Goal: Information Seeking & Learning: Learn about a topic

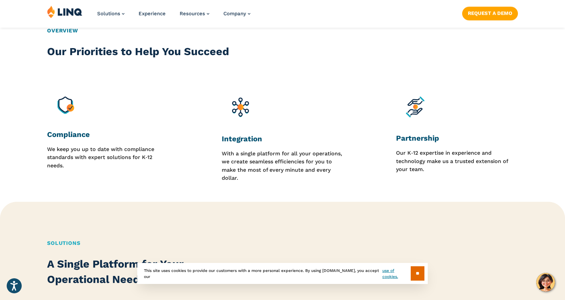
scroll to position [601, 0]
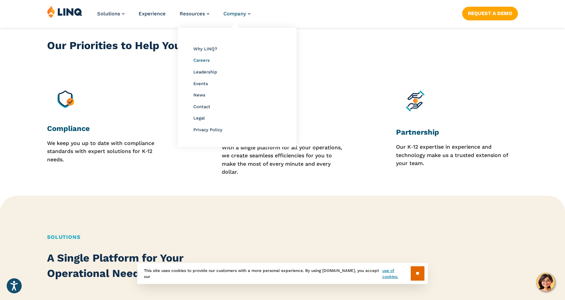
click at [200, 61] on span "Careers" at bounding box center [201, 60] width 16 height 5
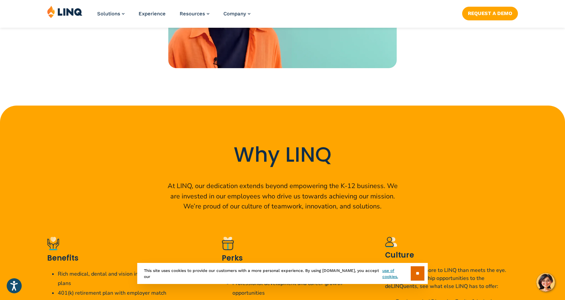
scroll to position [1168, 0]
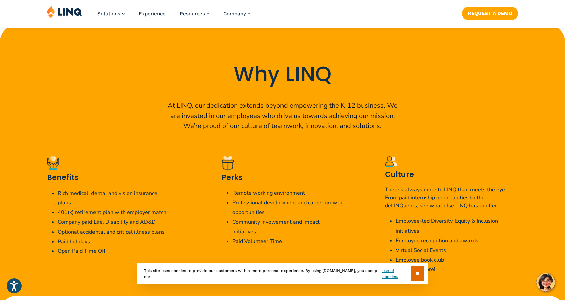
click at [248, 188] on li "Remote working environment" at bounding box center [287, 193] width 111 height 10
click at [260, 199] on li "Professional development and career growth opportunities" at bounding box center [287, 207] width 111 height 19
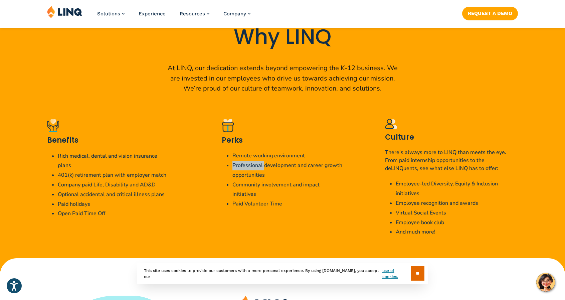
scroll to position [1269, 0]
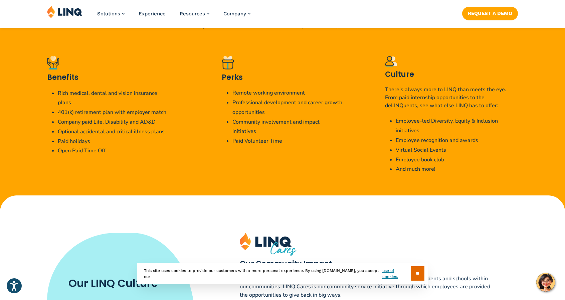
click at [89, 88] on li "Rich medical, dental and vision insurance plans" at bounding box center [113, 97] width 111 height 19
click at [85, 107] on li "401(k) retirement plan with employer match" at bounding box center [113, 112] width 111 height 10
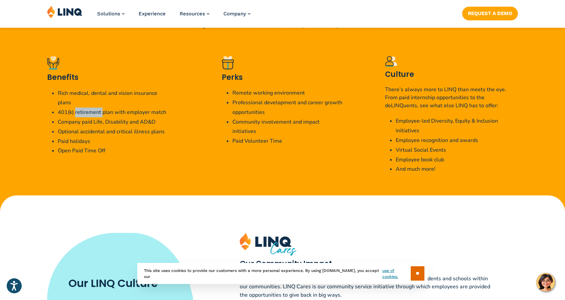
click at [85, 107] on li "401(k) retirement plan with employer match" at bounding box center [113, 112] width 111 height 10
click at [73, 117] on li "Company paid Life, Disability and AD&D" at bounding box center [113, 122] width 111 height 10
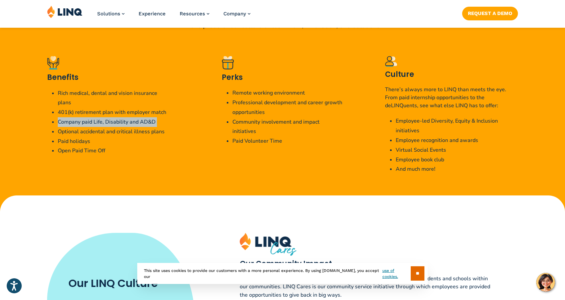
click at [73, 117] on li "Company paid Life, Disability and AD&D" at bounding box center [113, 122] width 111 height 10
click at [83, 127] on li "Optional accidental and critical illness plans" at bounding box center [113, 132] width 111 height 10
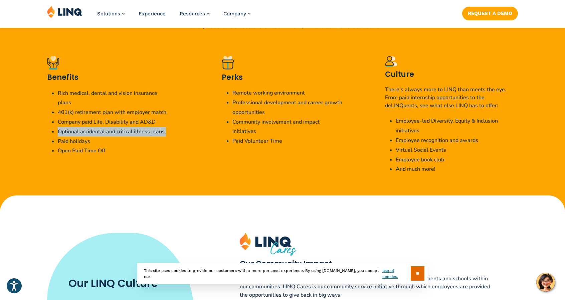
click at [83, 127] on li "Optional accidental and critical illness plans" at bounding box center [113, 132] width 111 height 10
click at [82, 137] on li "Paid holidays" at bounding box center [113, 142] width 111 height 10
click at [242, 89] on li "Remote working environment" at bounding box center [287, 93] width 111 height 10
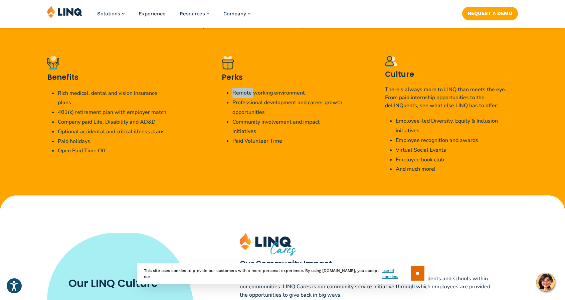
click at [242, 89] on li "Remote working environment" at bounding box center [287, 93] width 111 height 10
click at [245, 98] on li "Professional development and career growth opportunities" at bounding box center [287, 107] width 111 height 19
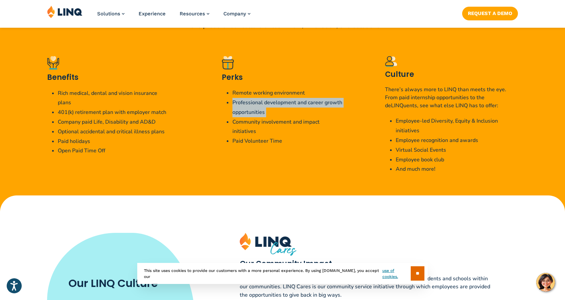
click at [245, 98] on li "Professional development and career growth opportunities" at bounding box center [287, 107] width 111 height 19
click at [245, 117] on li "Community involvement and impact initiatives" at bounding box center [287, 126] width 111 height 19
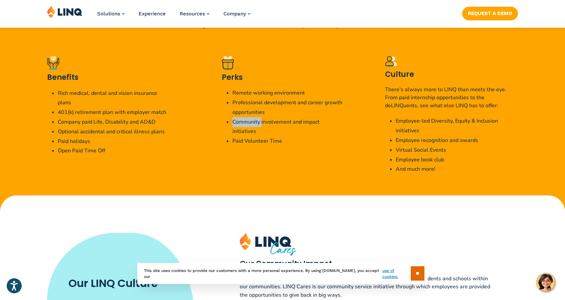
click at [245, 117] on li "Community involvement and impact initiatives" at bounding box center [287, 126] width 111 height 19
click at [243, 136] on li "Paid Volunteer Time" at bounding box center [287, 141] width 111 height 10
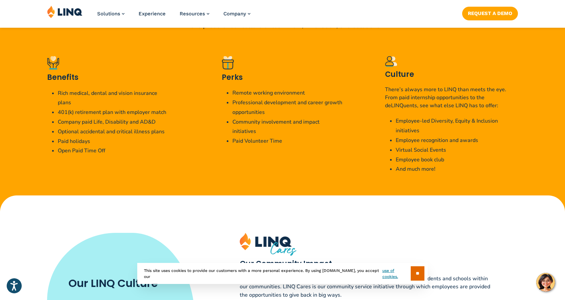
click at [411, 74] on div "Culture There’s always more to LINQ than meets the eye. From paid internship op…" at bounding box center [451, 115] width 133 height 118
click at [407, 85] on p "There’s always more to LINQ than meets the eye. From paid internship opportunit…" at bounding box center [451, 97] width 133 height 24
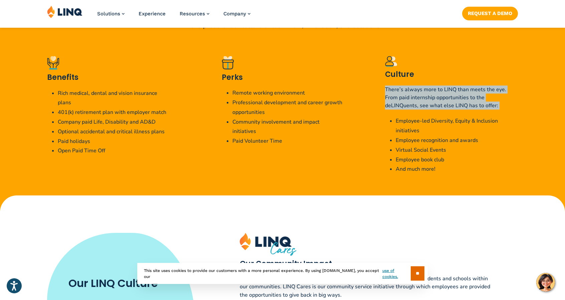
click at [407, 85] on p "There’s always more to LINQ than meets the eye. From paid internship opportunit…" at bounding box center [451, 97] width 133 height 24
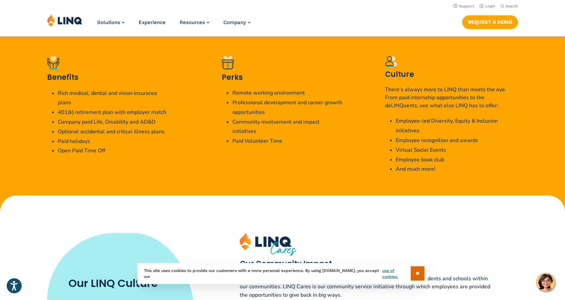
click at [260, 88] on li "Remote working environment" at bounding box center [287, 93] width 111 height 10
